Goal: Transaction & Acquisition: Purchase product/service

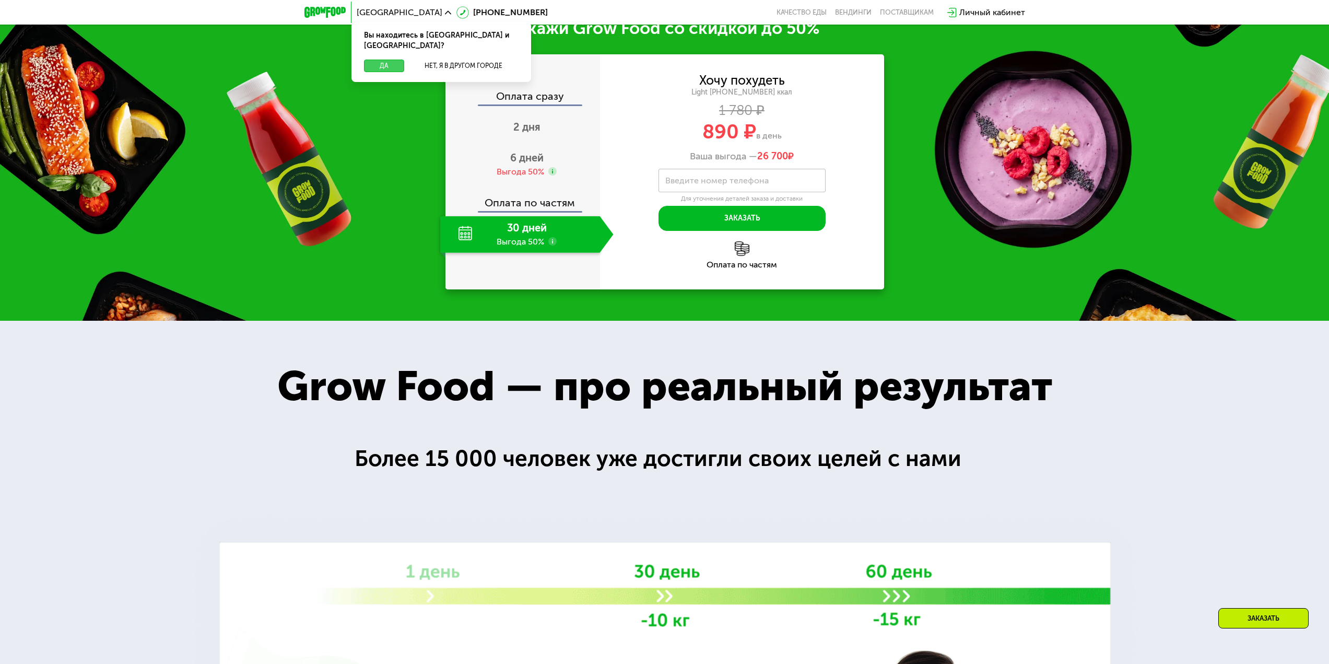
click at [384, 60] on button "Да" at bounding box center [384, 66] width 40 height 13
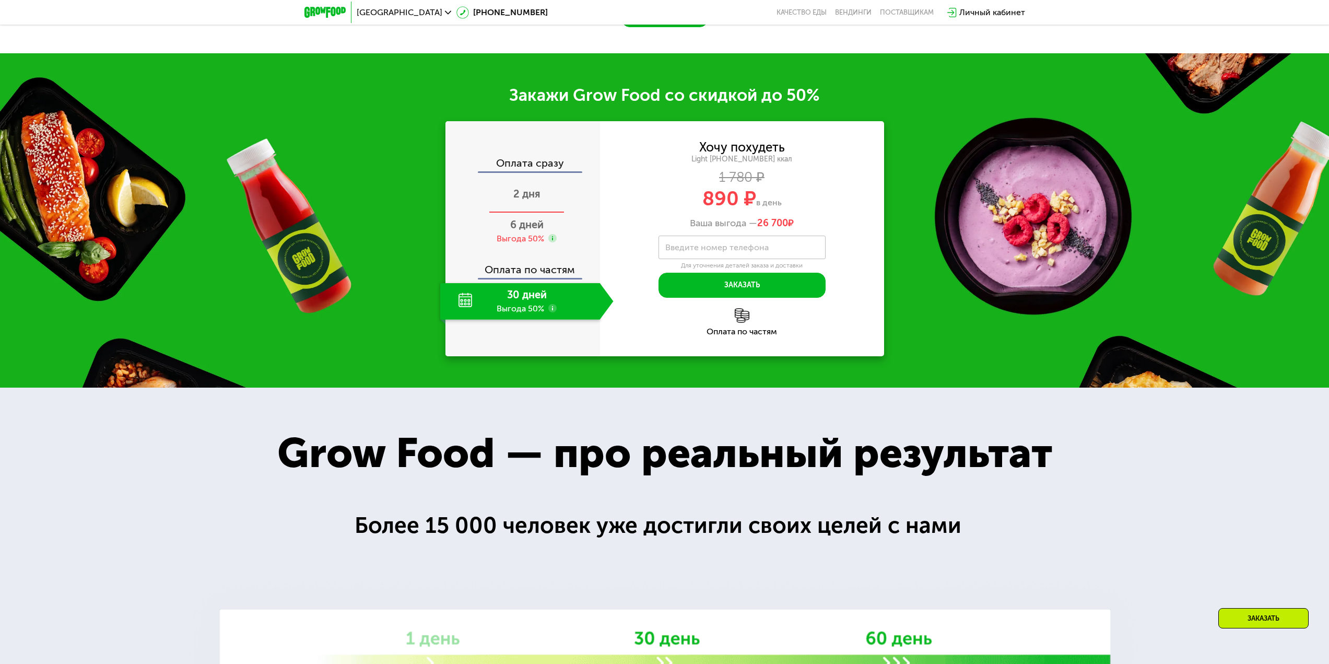
scroll to position [1584, 0]
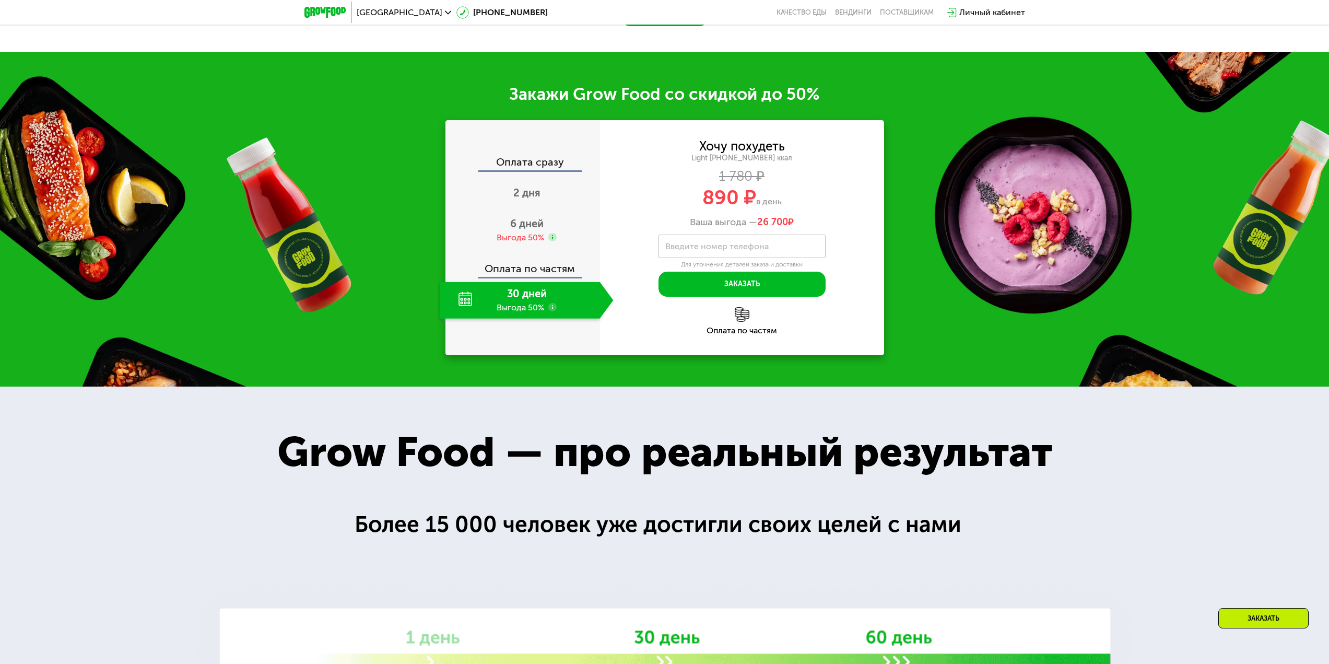
click at [684, 249] on label "Введите номер телефона" at bounding box center [716, 246] width 103 height 6
click at [684, 258] on input "Введите номер телефона" at bounding box center [742, 245] width 167 height 23
click at [743, 163] on div "Light [PHONE_NUMBER] ккал" at bounding box center [742, 158] width 284 height 9
click at [518, 243] on div "Выгода 50%" at bounding box center [521, 237] width 48 height 11
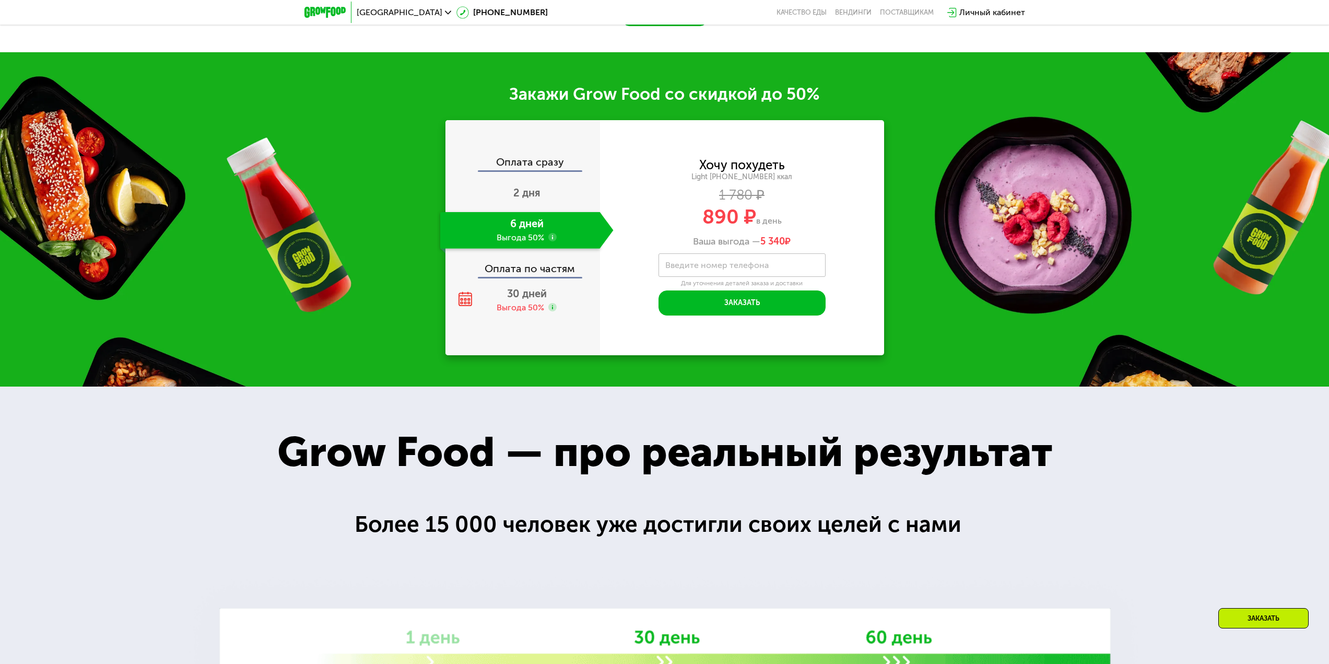
click at [519, 249] on div "6 дней Выгода 50%" at bounding box center [520, 230] width 160 height 37
click at [520, 199] on span "2 дня" at bounding box center [526, 192] width 27 height 13
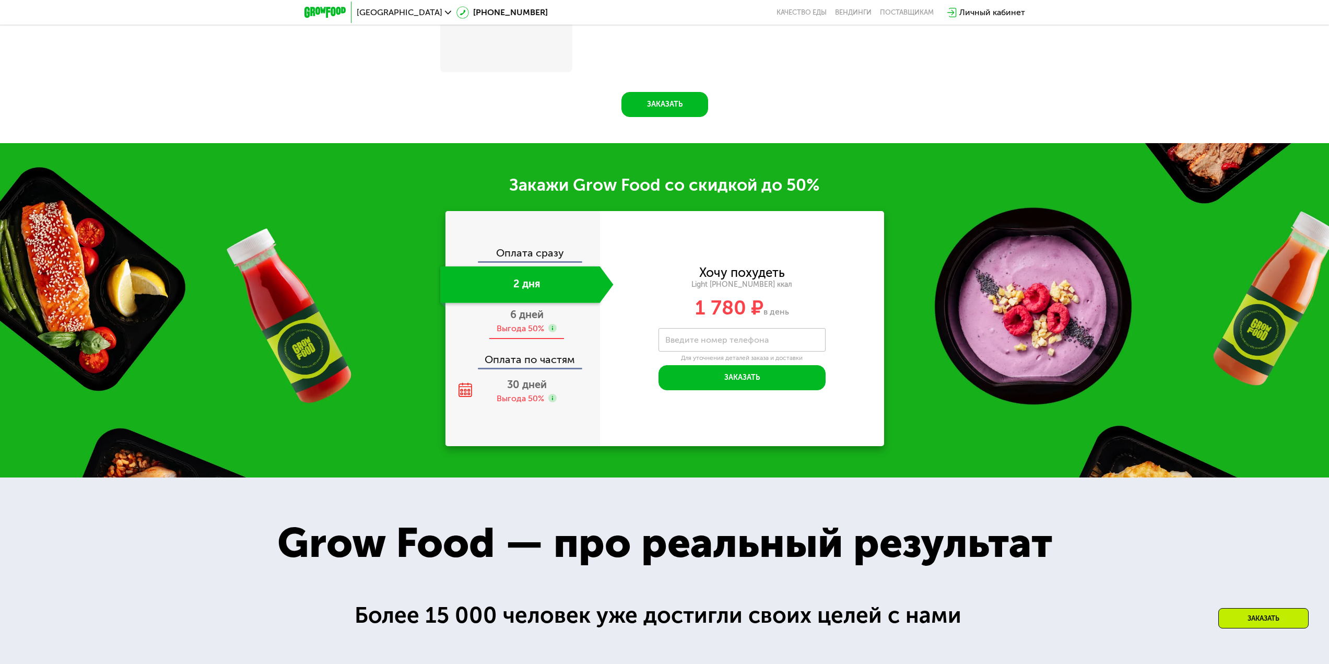
click at [529, 328] on div "Выгода 50%" at bounding box center [521, 328] width 48 height 11
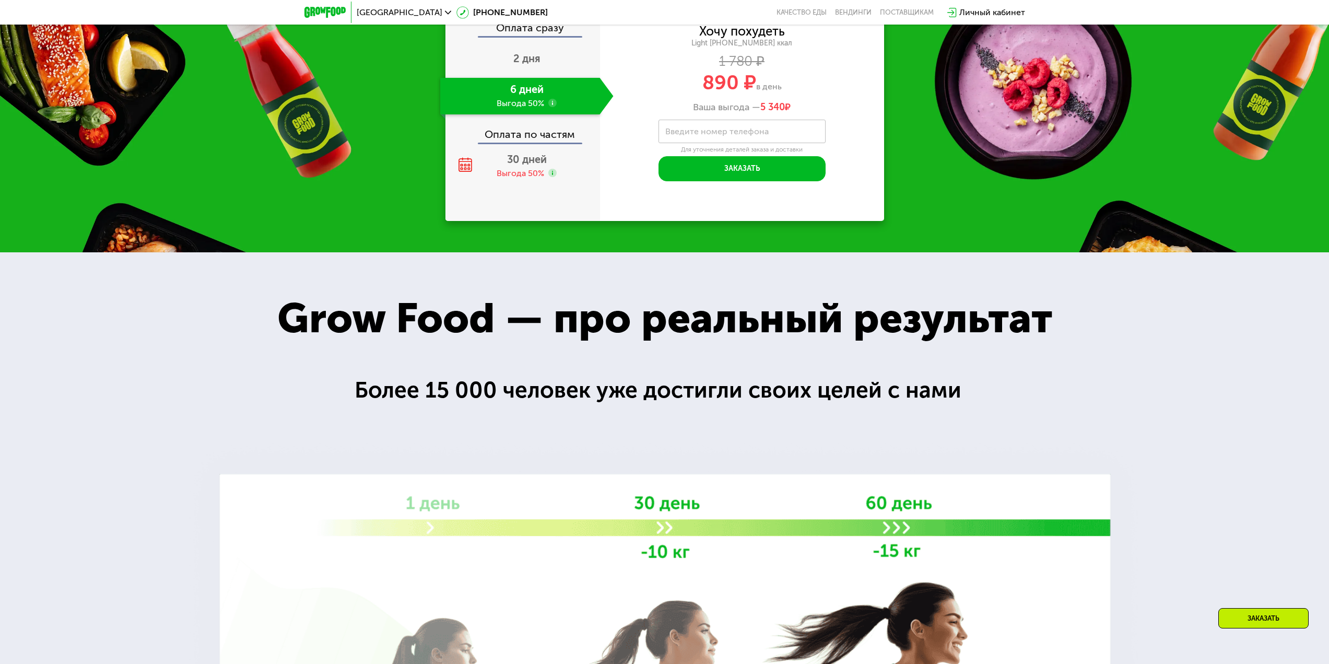
scroll to position [1584, 0]
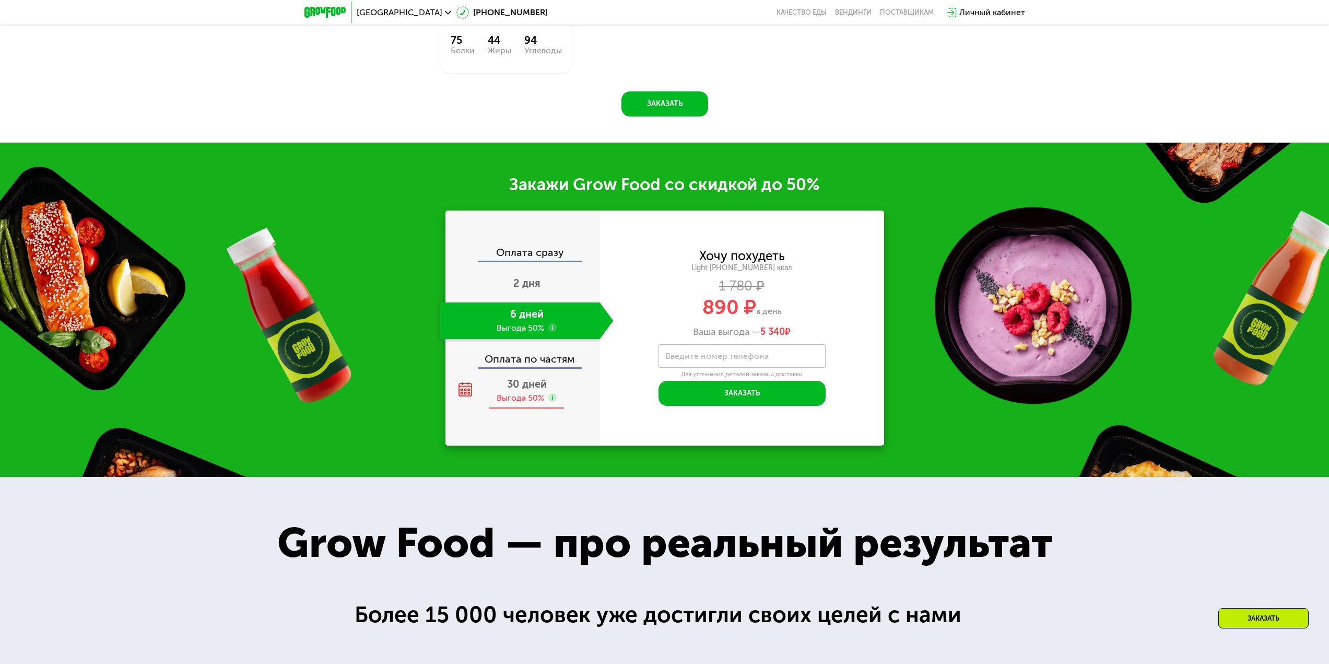
click at [524, 399] on div "Выгода 50%" at bounding box center [521, 397] width 48 height 11
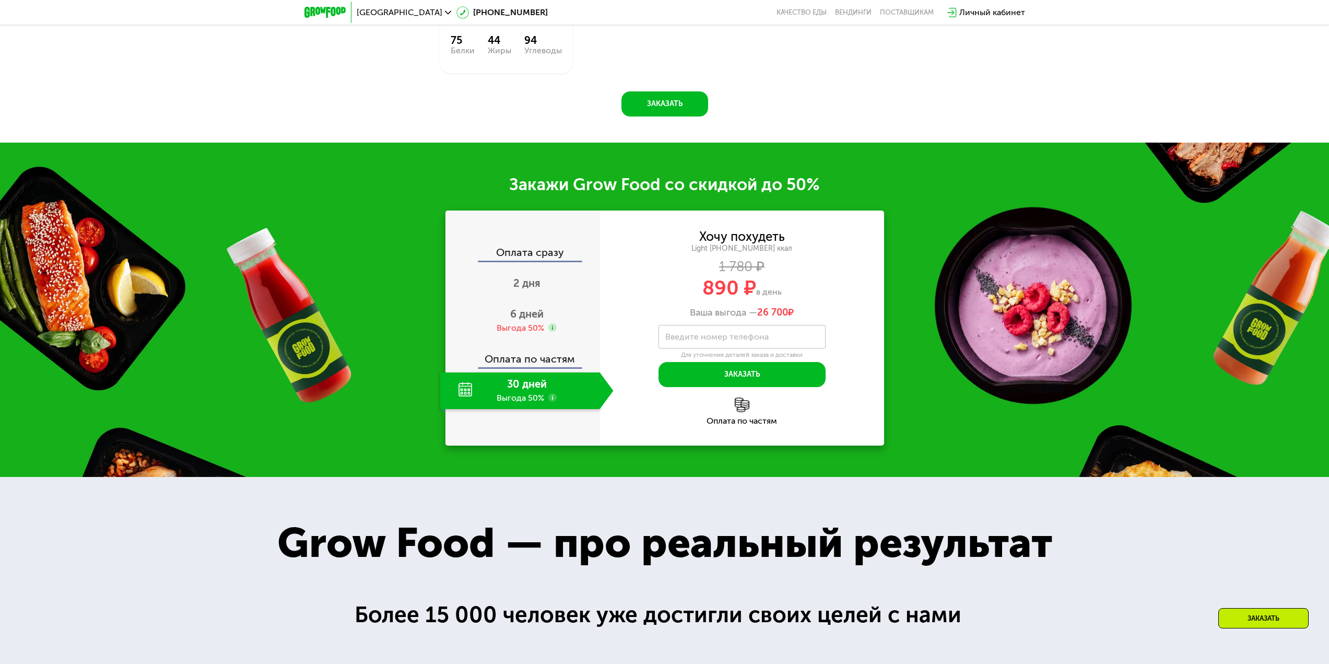
click at [522, 390] on div "30 дней Выгода 50%" at bounding box center [520, 390] width 160 height 37
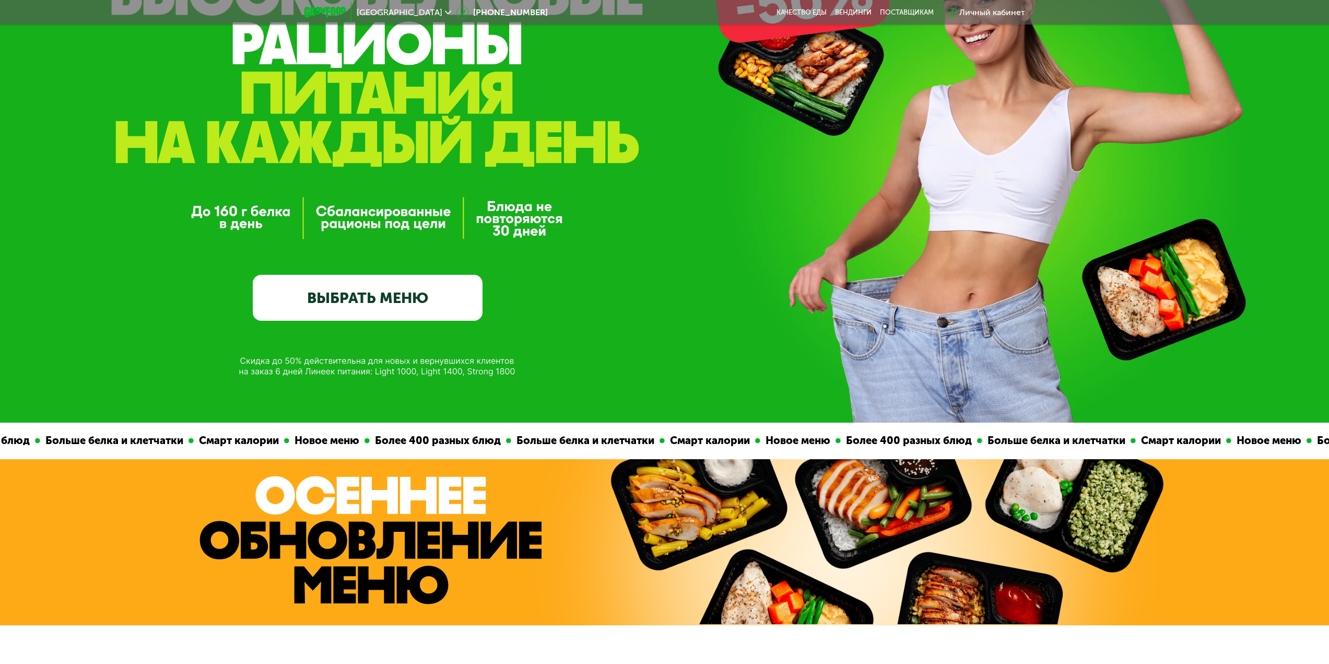
scroll to position [0, 0]
